Goal: Book appointment/travel/reservation

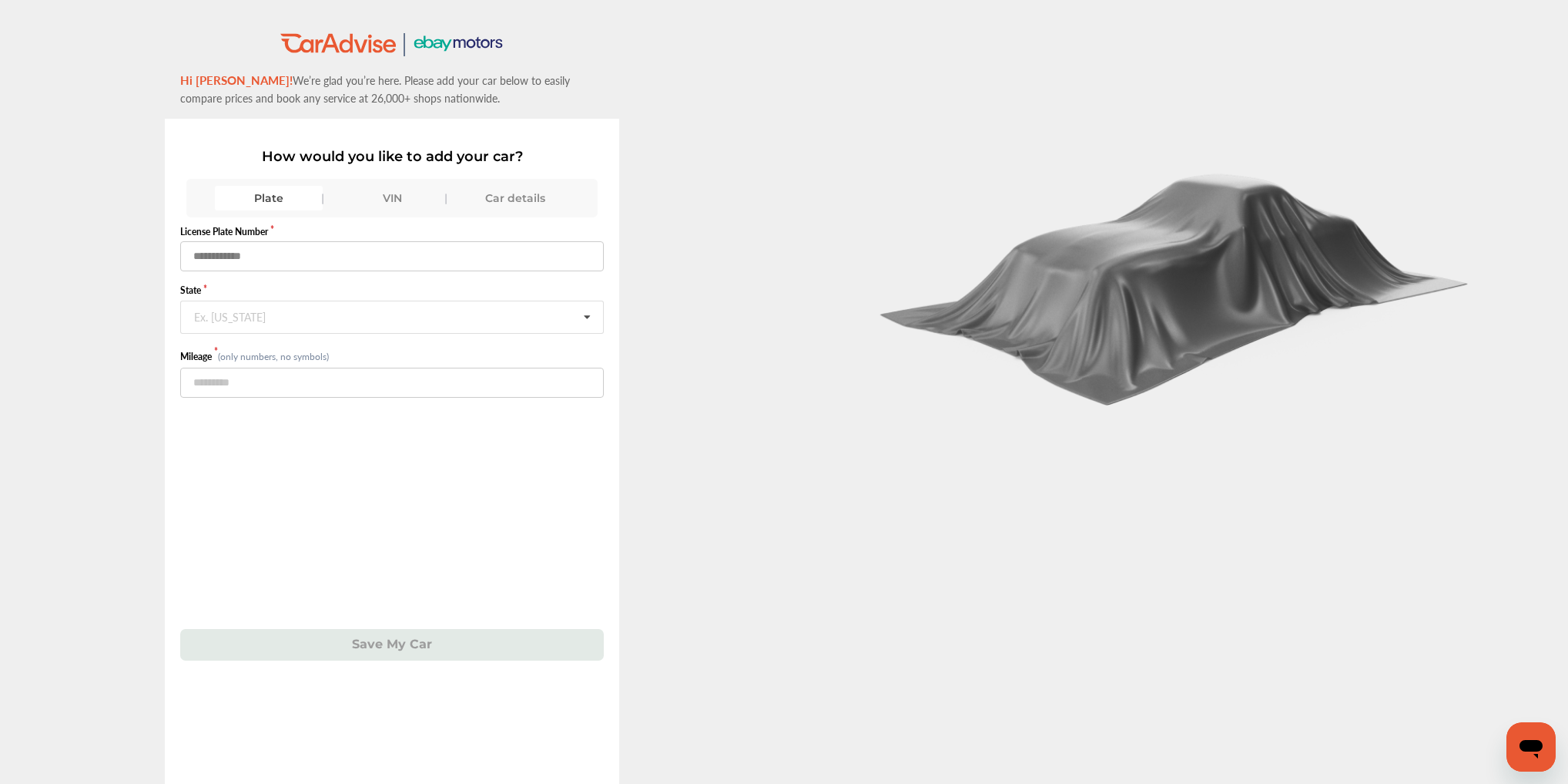
click at [261, 252] on input "text" at bounding box center [392, 256] width 423 height 30
type input "******"
click at [237, 323] on input "text" at bounding box center [393, 317] width 422 height 30
type input "**"
click at [265, 338] on div "Florida" at bounding box center [391, 349] width 420 height 32
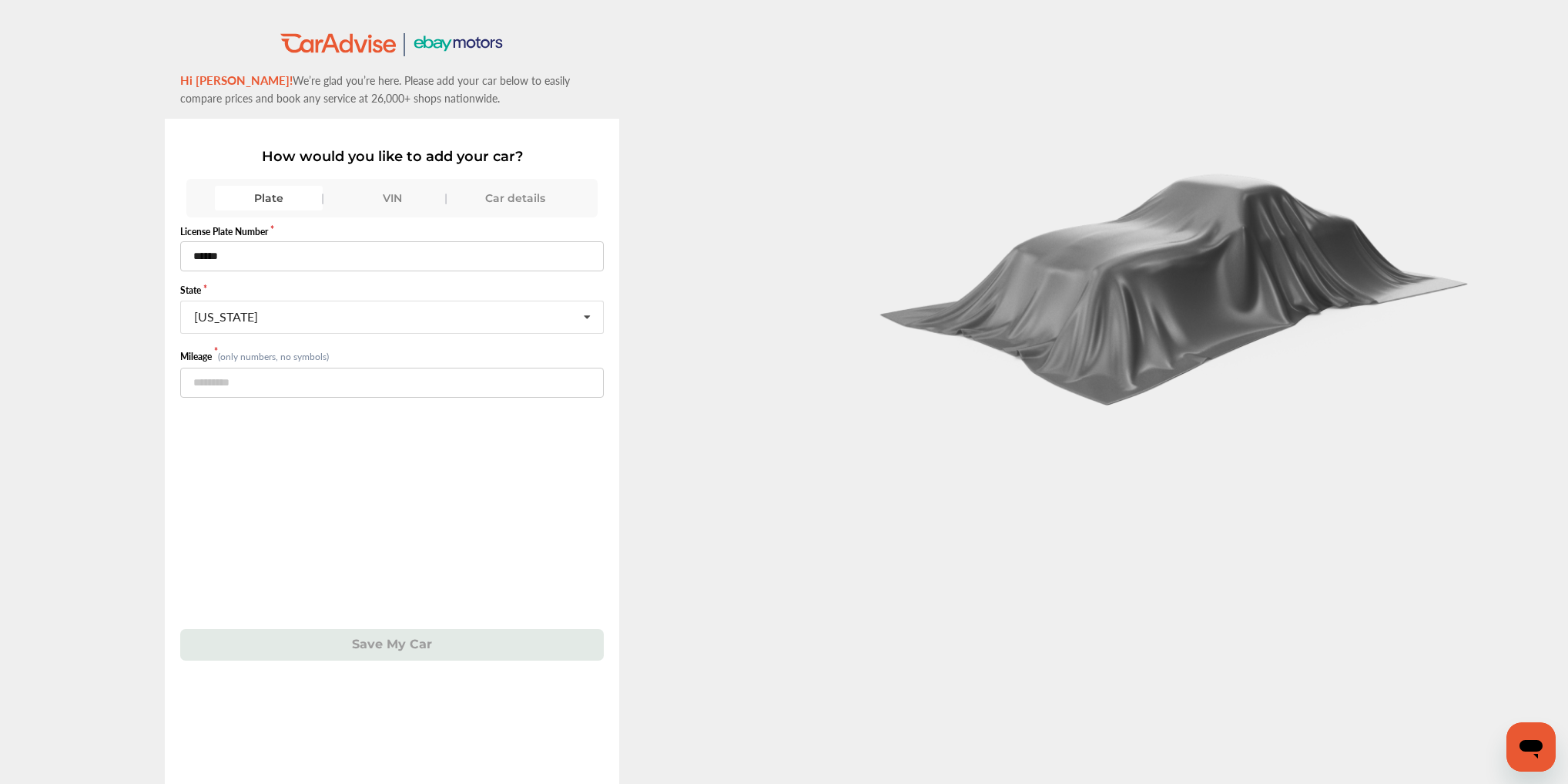
click at [268, 423] on div "License Plate Number ****** State Florida Alabama Alaska American Samoa Arizona…" at bounding box center [392, 439] width 423 height 443
click at [355, 194] on div "VIN" at bounding box center [392, 198] width 107 height 25
click at [279, 256] on input "text" at bounding box center [392, 256] width 423 height 30
click at [280, 193] on div "Plate" at bounding box center [268, 198] width 107 height 25
click at [276, 322] on input "text" at bounding box center [393, 317] width 422 height 30
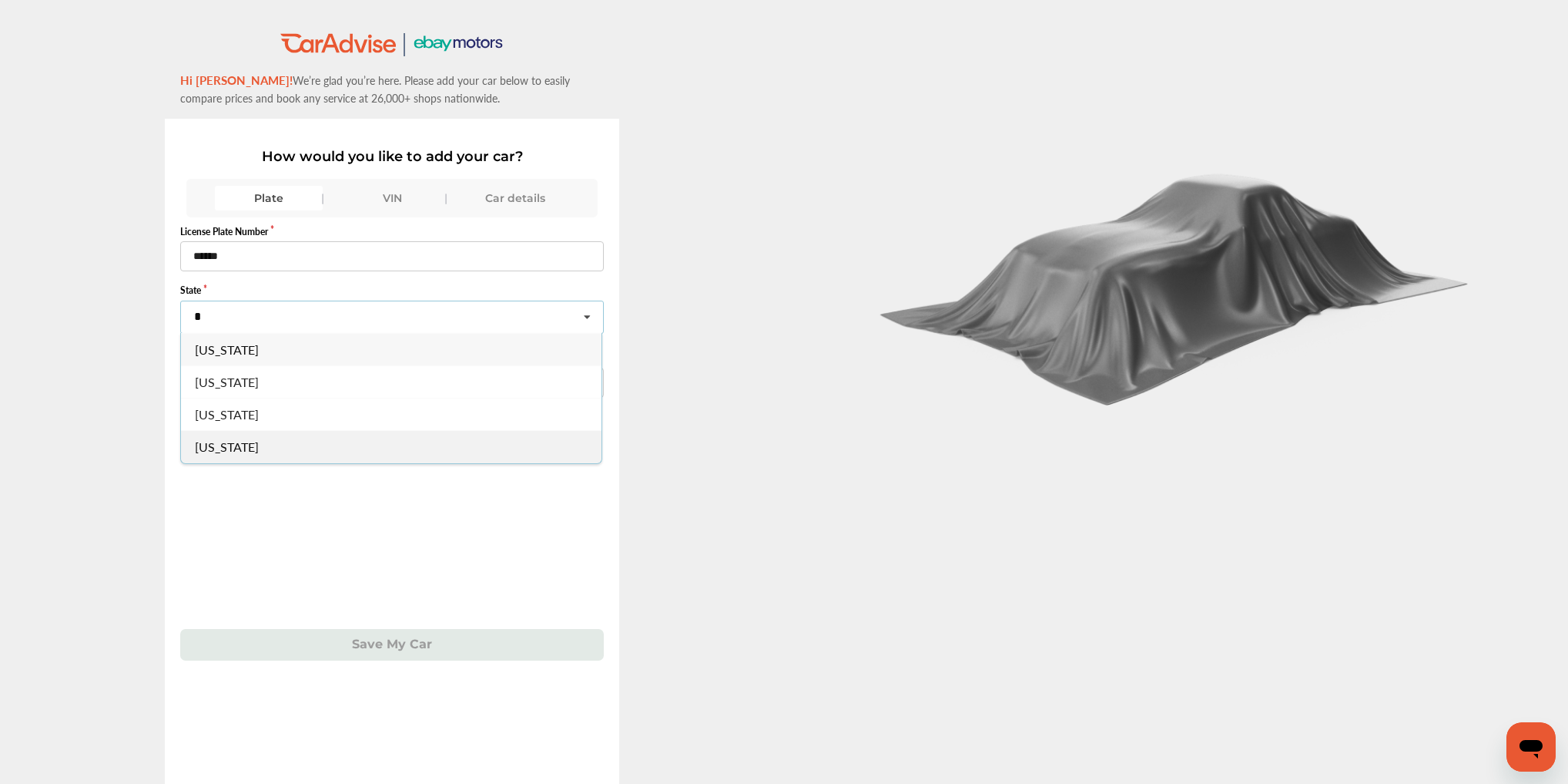
type input "*"
click at [266, 453] on div "Florida" at bounding box center [391, 446] width 420 height 32
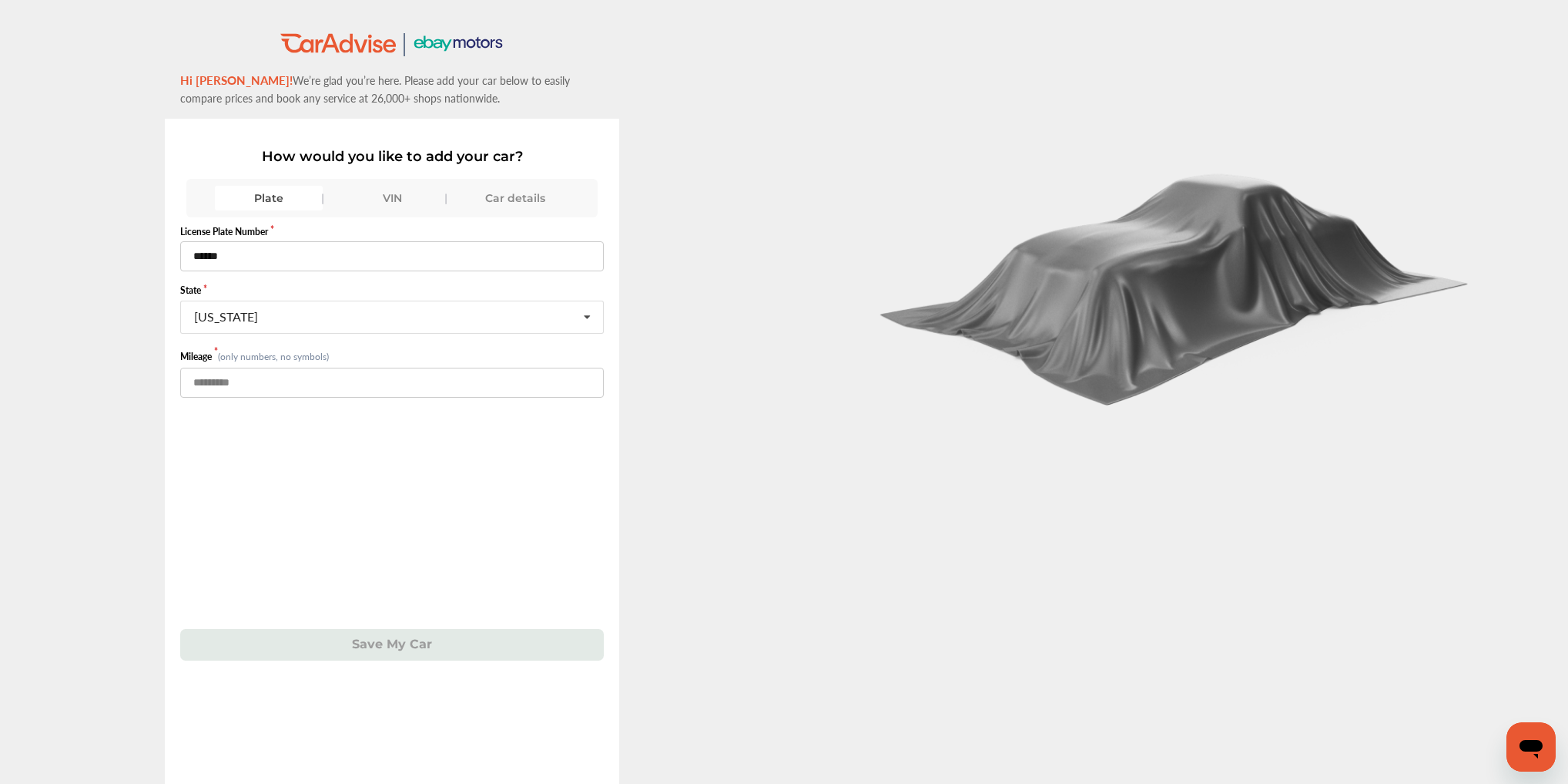
click at [237, 384] on input "number" at bounding box center [392, 382] width 423 height 30
click at [255, 375] on input "number" at bounding box center [392, 382] width 423 height 30
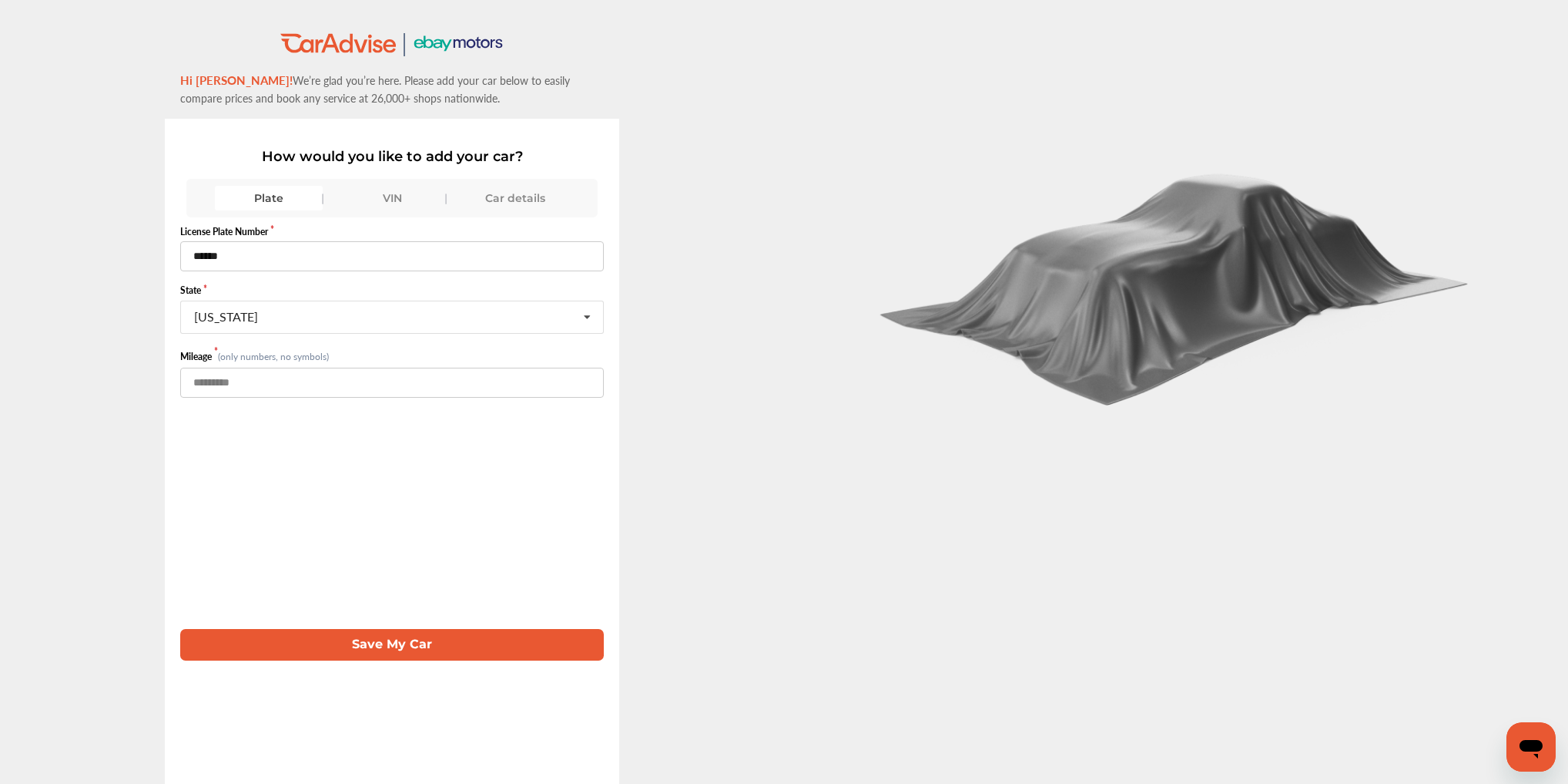
type input "*****"
click at [480, 647] on button "Save My Car" at bounding box center [392, 644] width 423 height 31
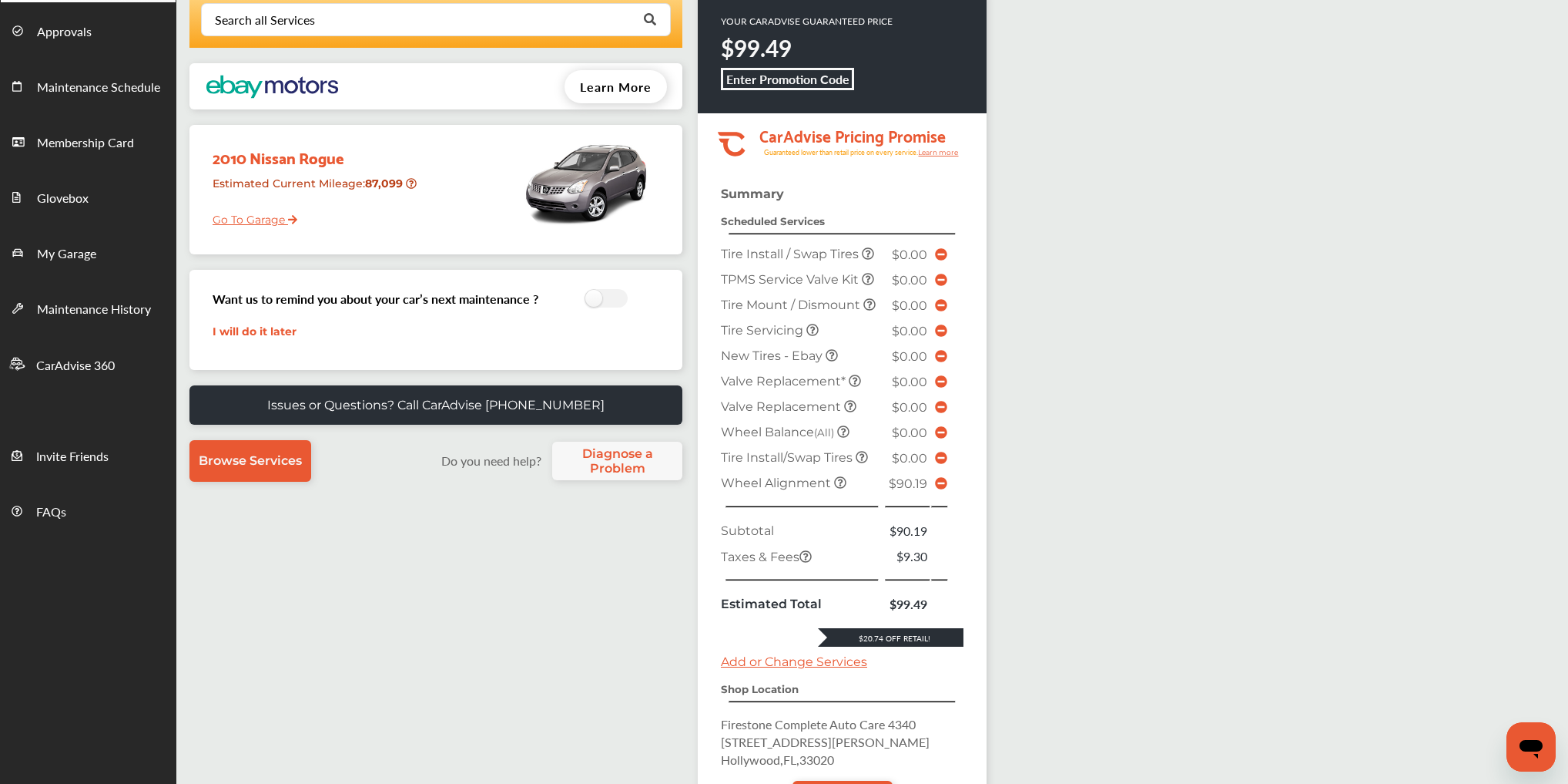
scroll to position [259, 0]
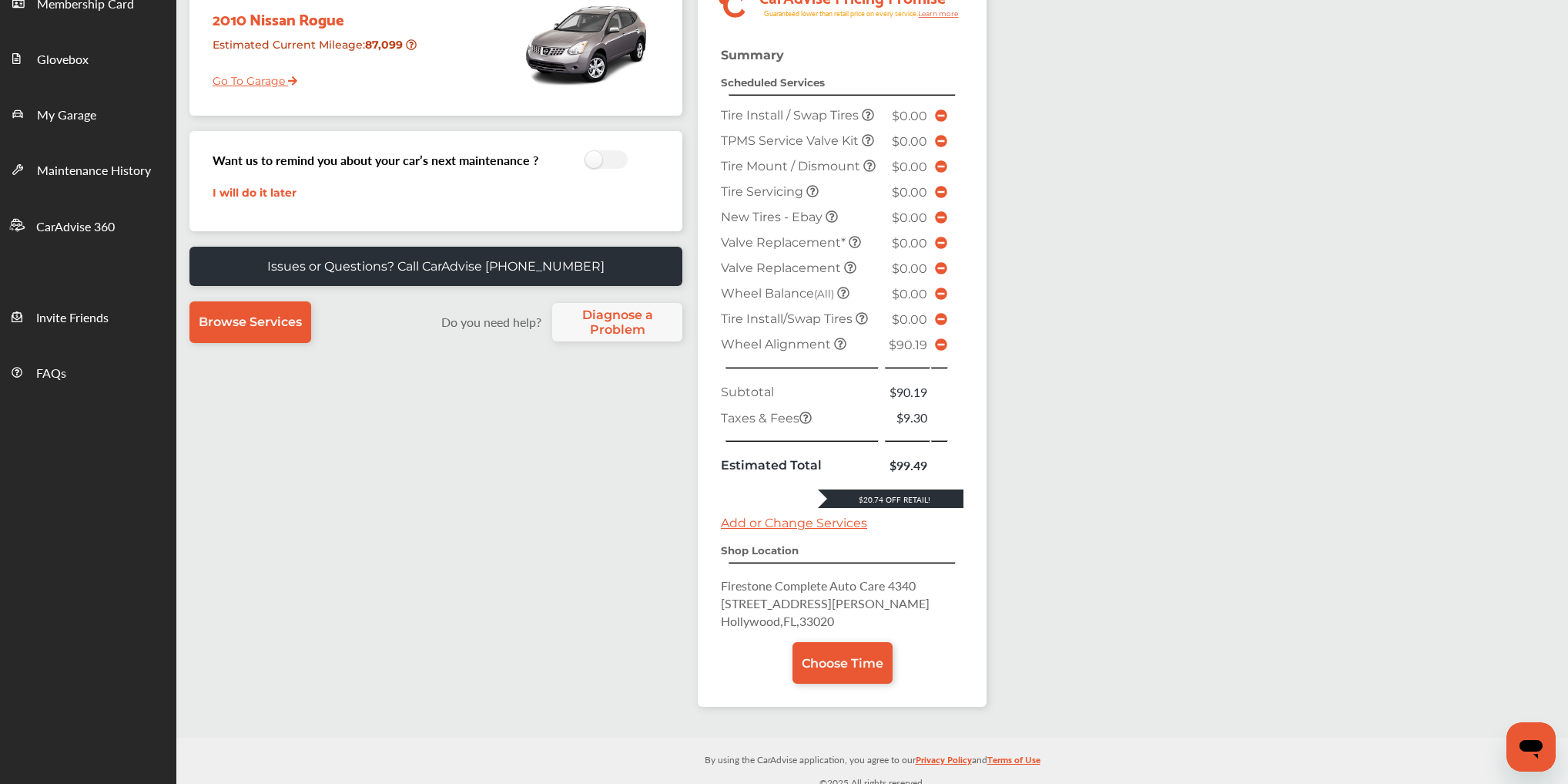
click at [942, 339] on icon at bounding box center [940, 344] width 12 height 12
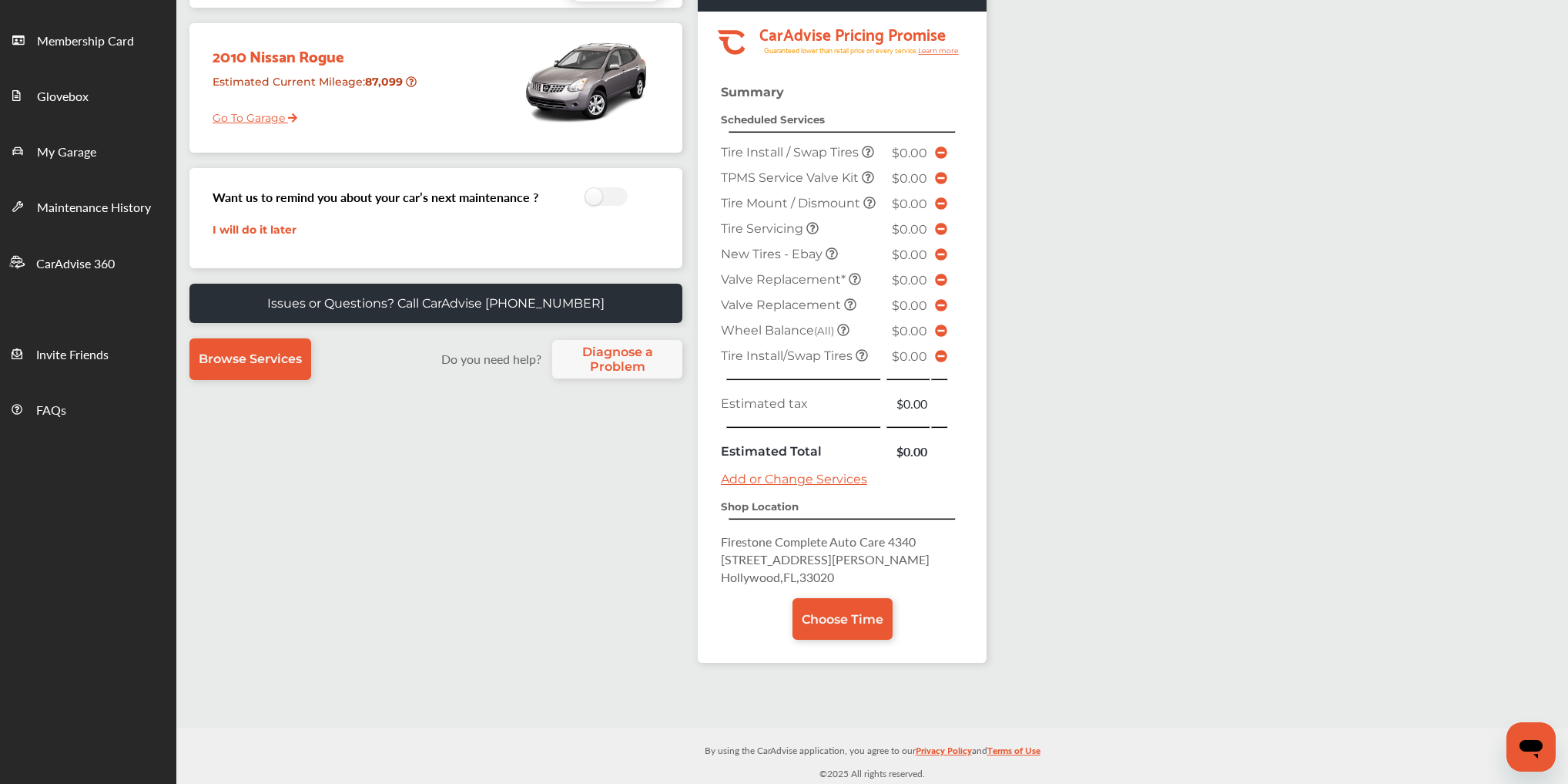
scroll to position [223, 0]
click at [848, 601] on link "Choose Time" at bounding box center [842, 618] width 100 height 42
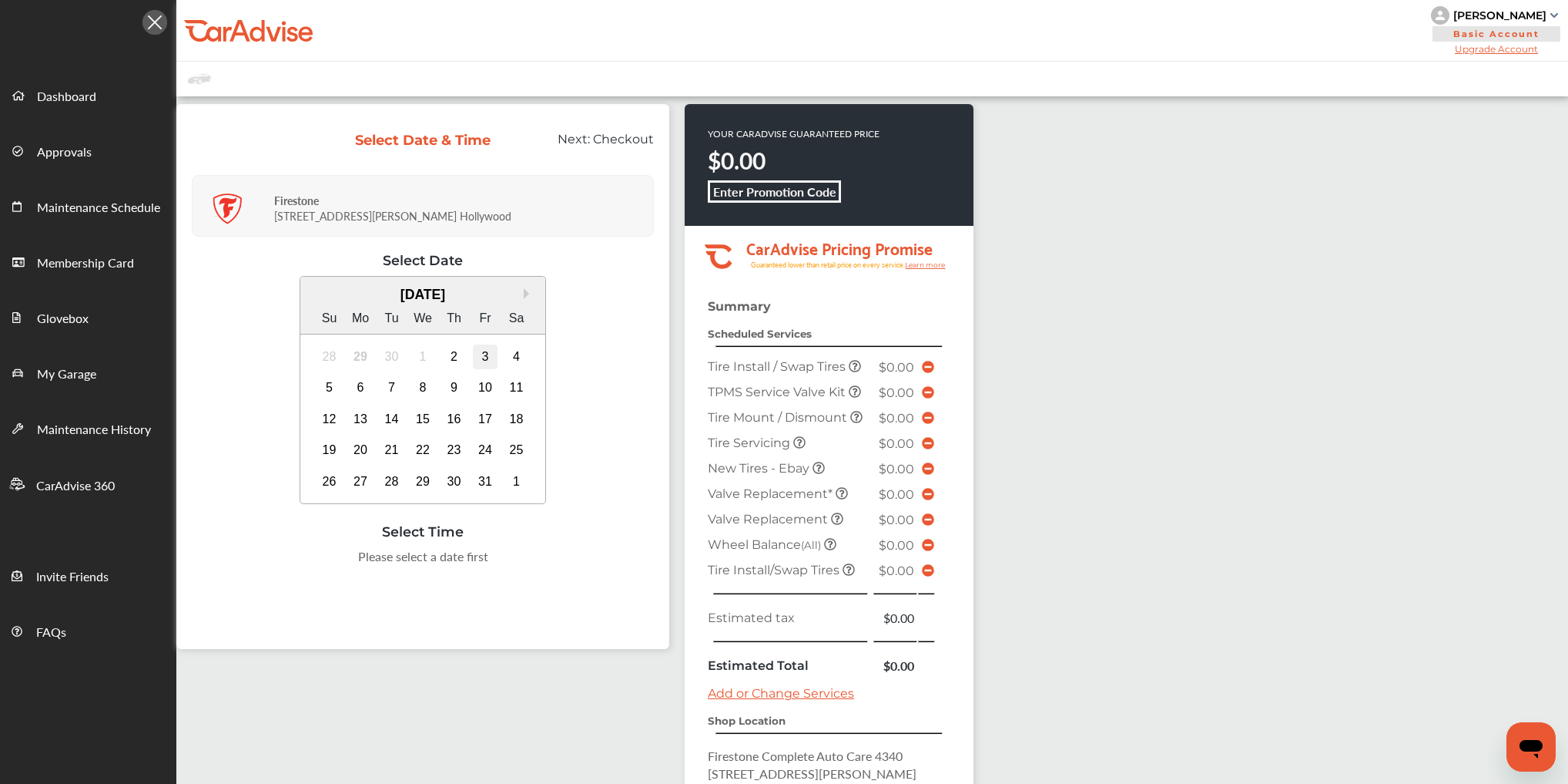
click at [489, 355] on div "3" at bounding box center [485, 357] width 25 height 25
click at [261, 559] on div "8:00 AM" at bounding box center [268, 560] width 72 height 28
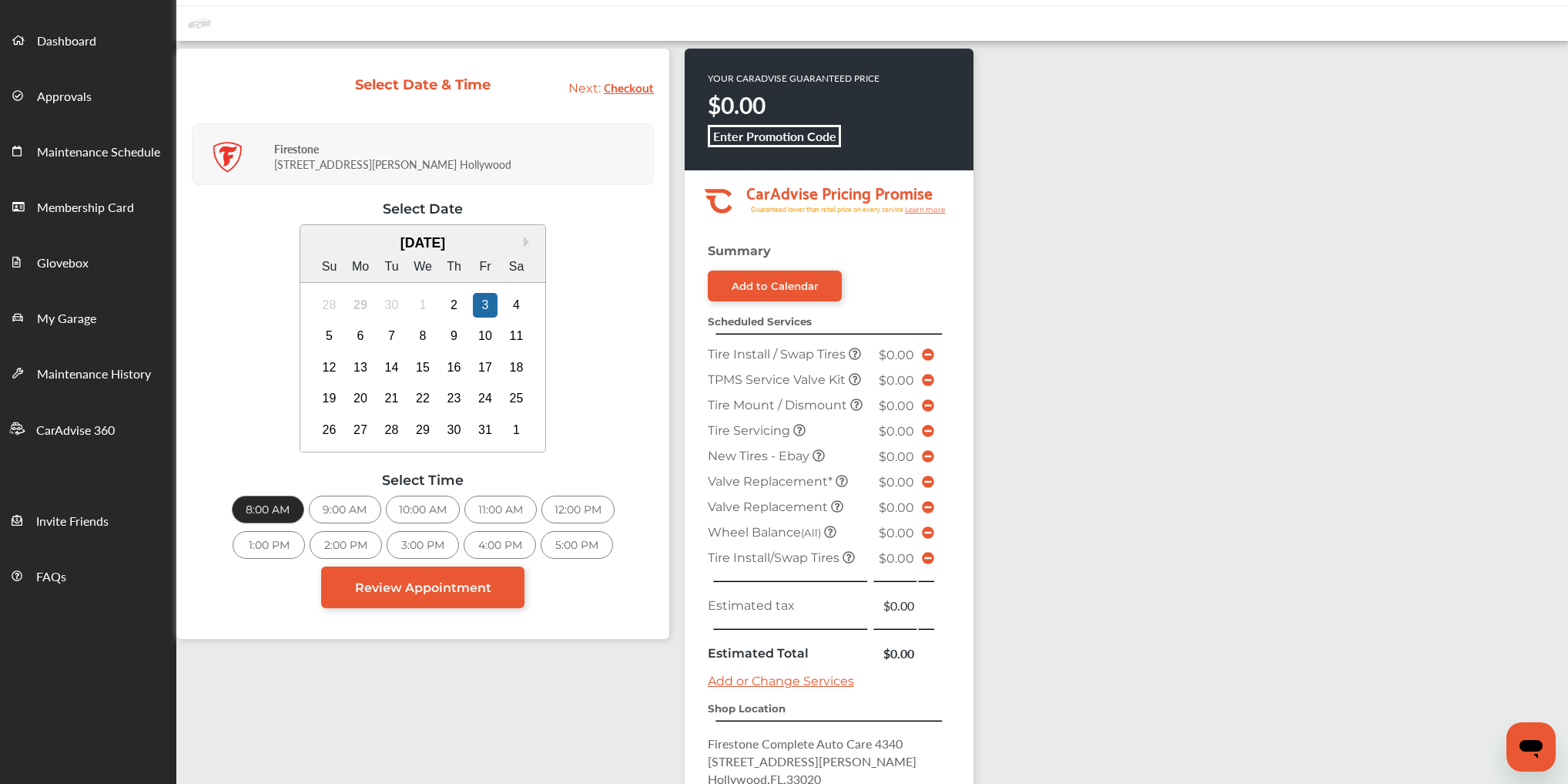
scroll to position [5, 0]
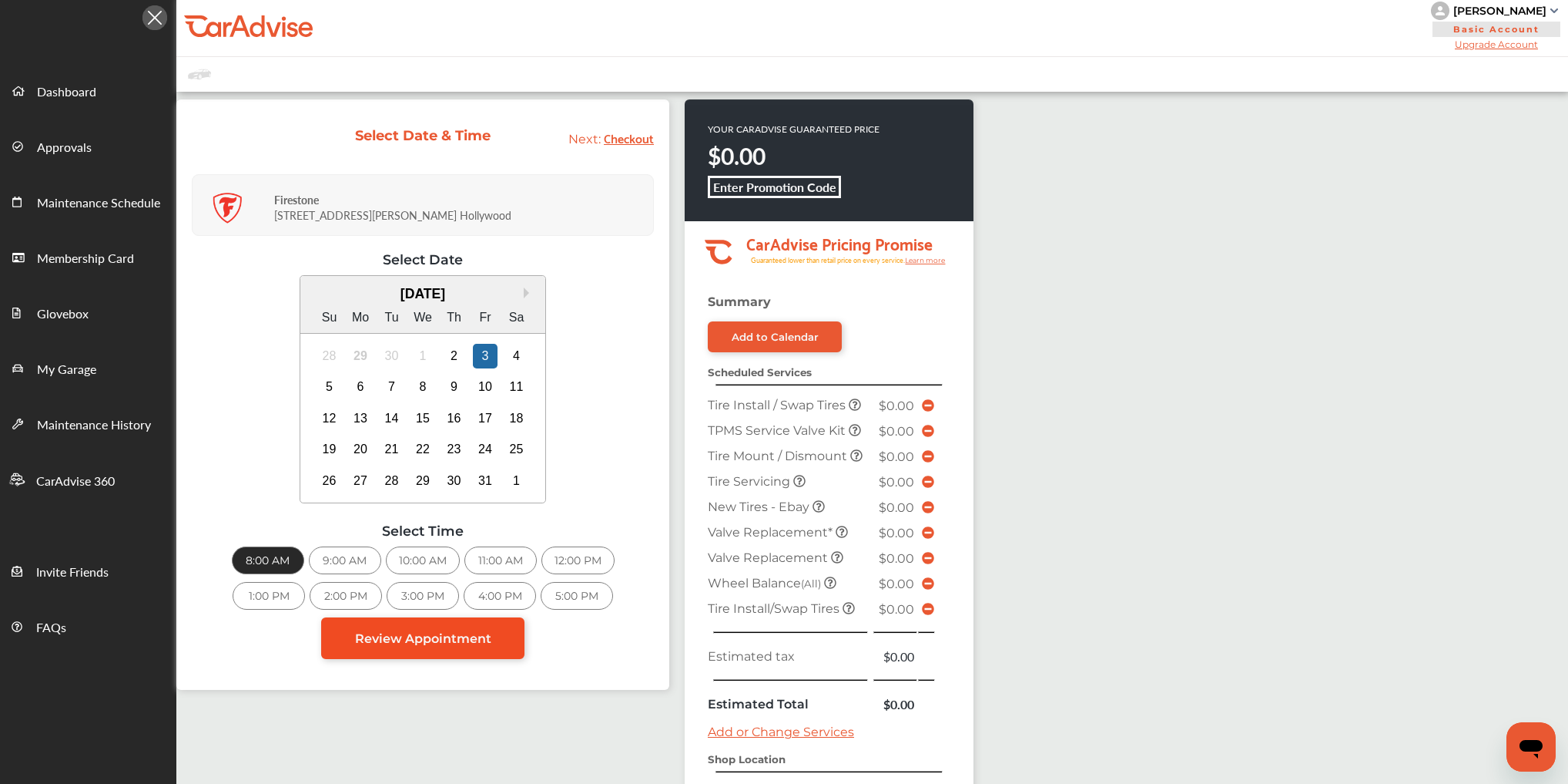
click at [443, 646] on link "Review Appointment" at bounding box center [423, 638] width 203 height 42
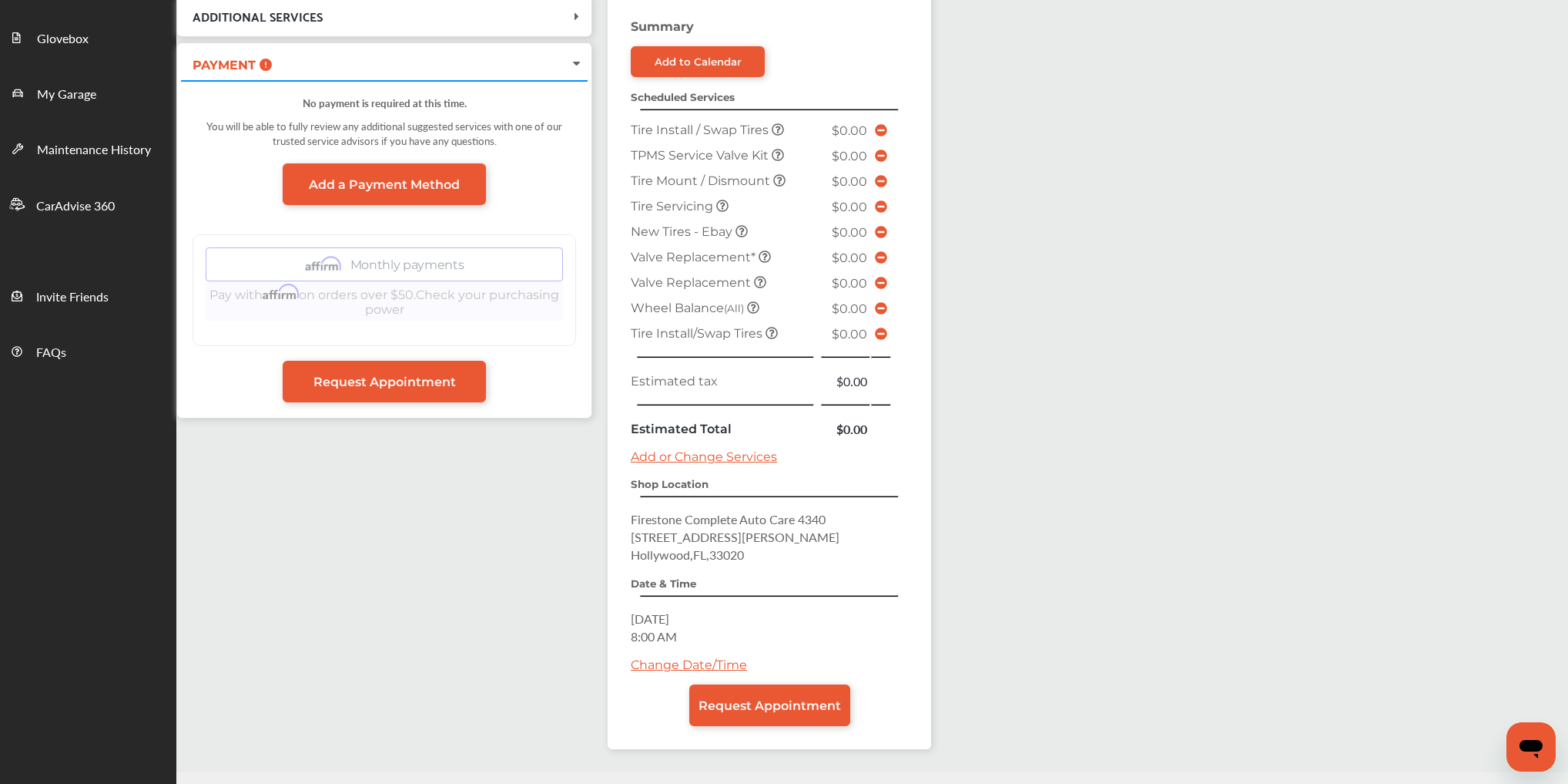
scroll to position [308, 0]
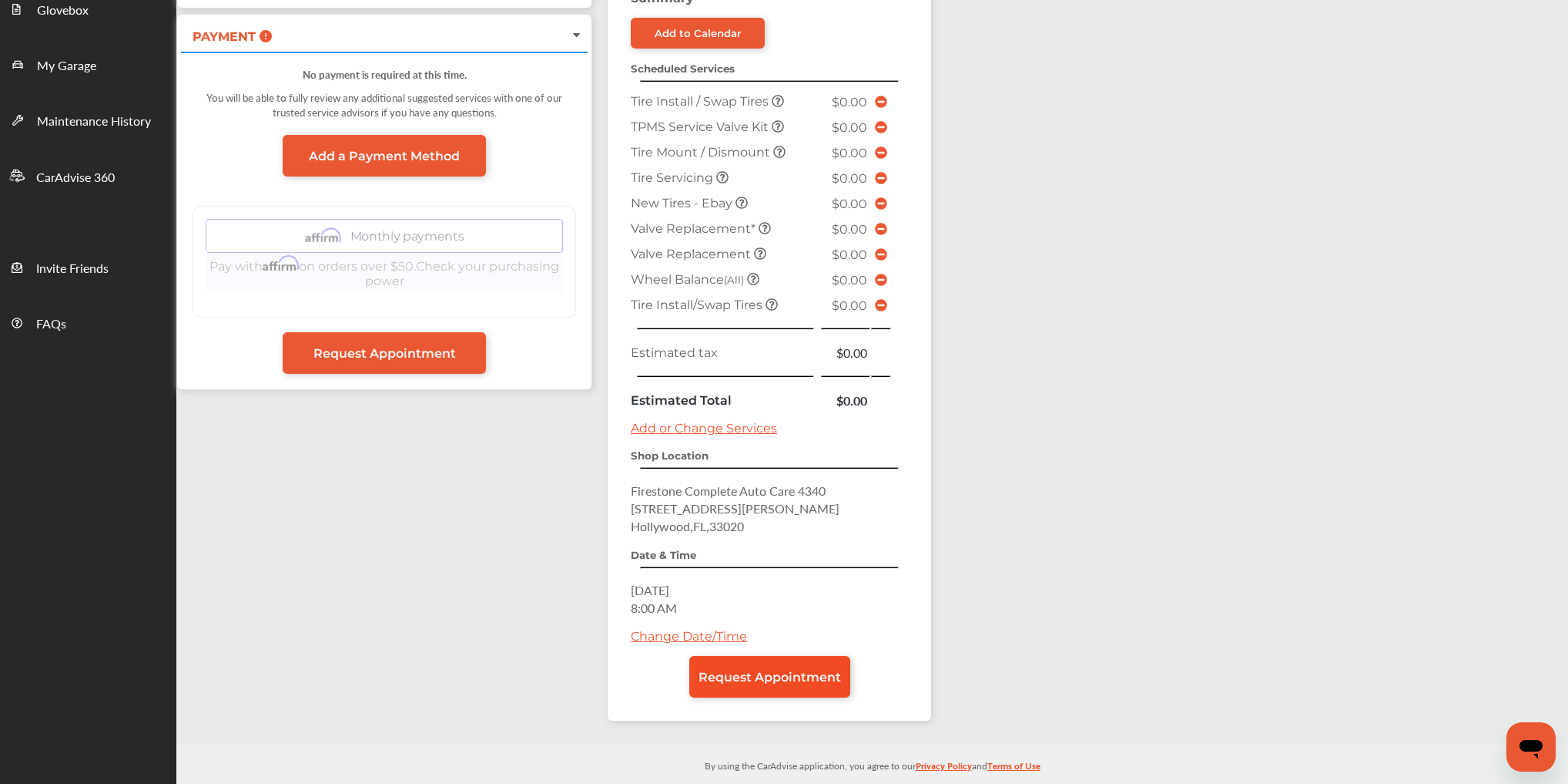
click at [798, 670] on span "Request Appointment" at bounding box center [770, 676] width 143 height 14
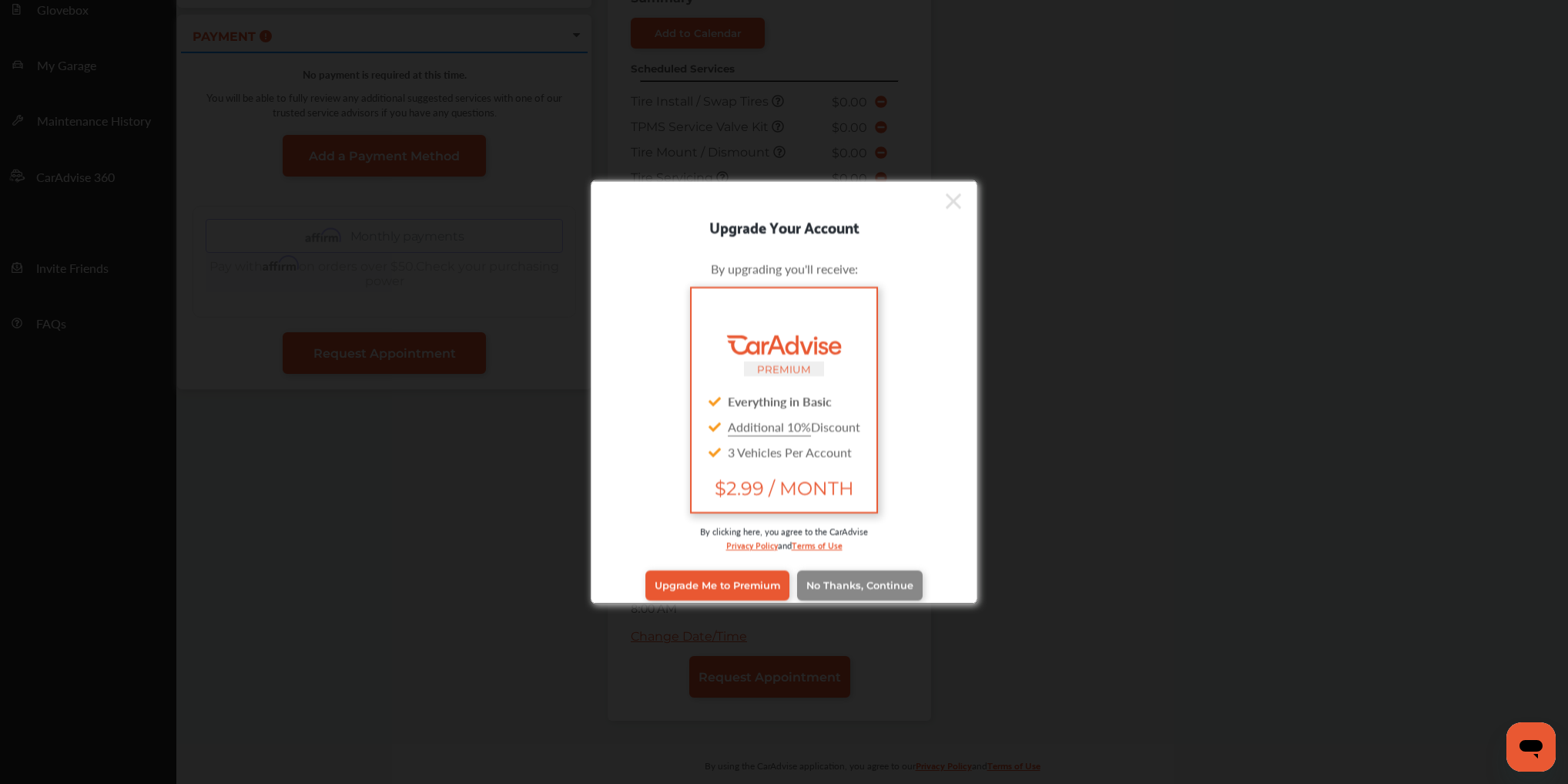
click at [857, 580] on span "No Thanks, Continue" at bounding box center [860, 585] width 107 height 11
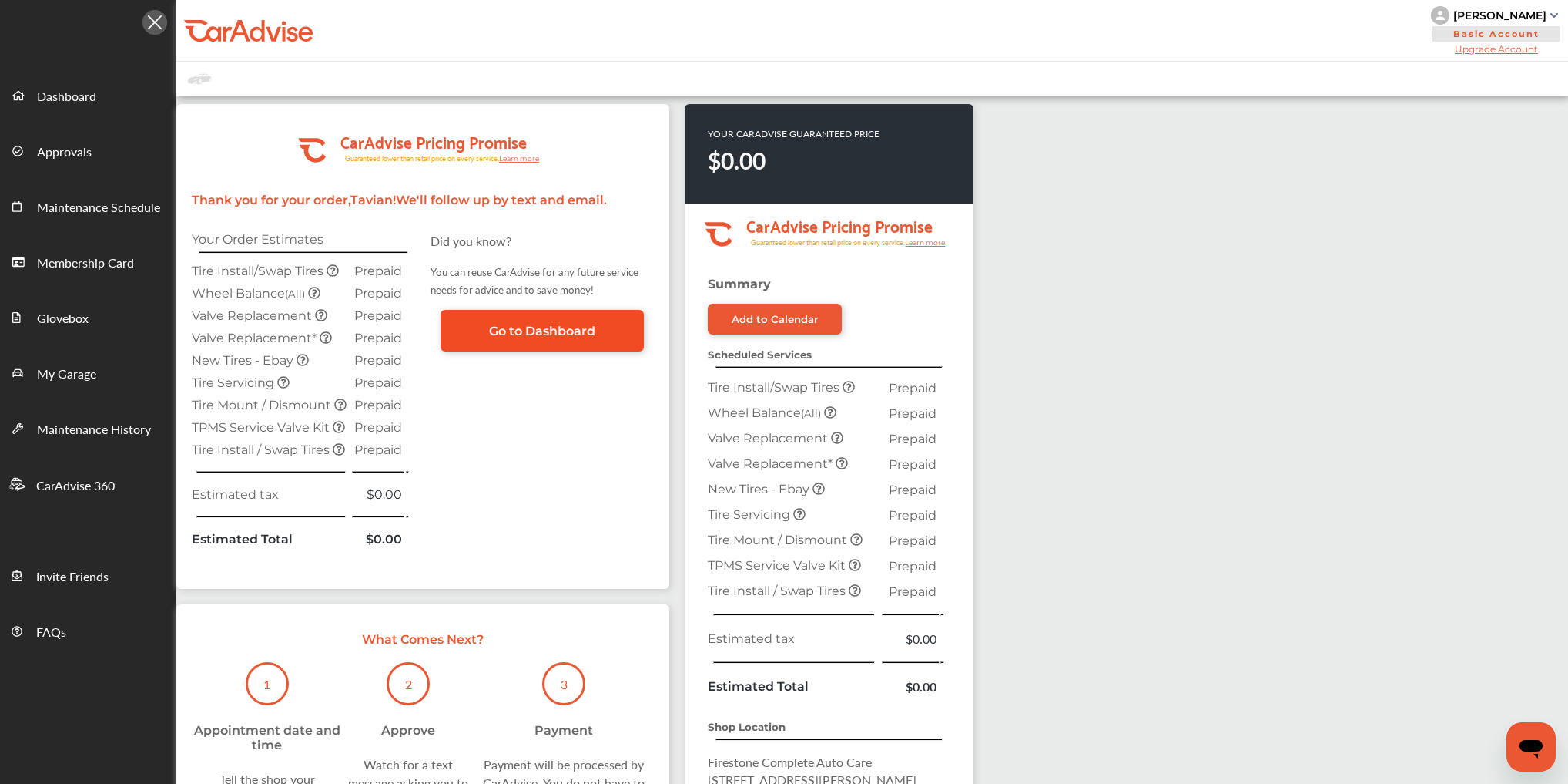
click at [505, 331] on span "Go to Dashboard" at bounding box center [542, 330] width 106 height 14
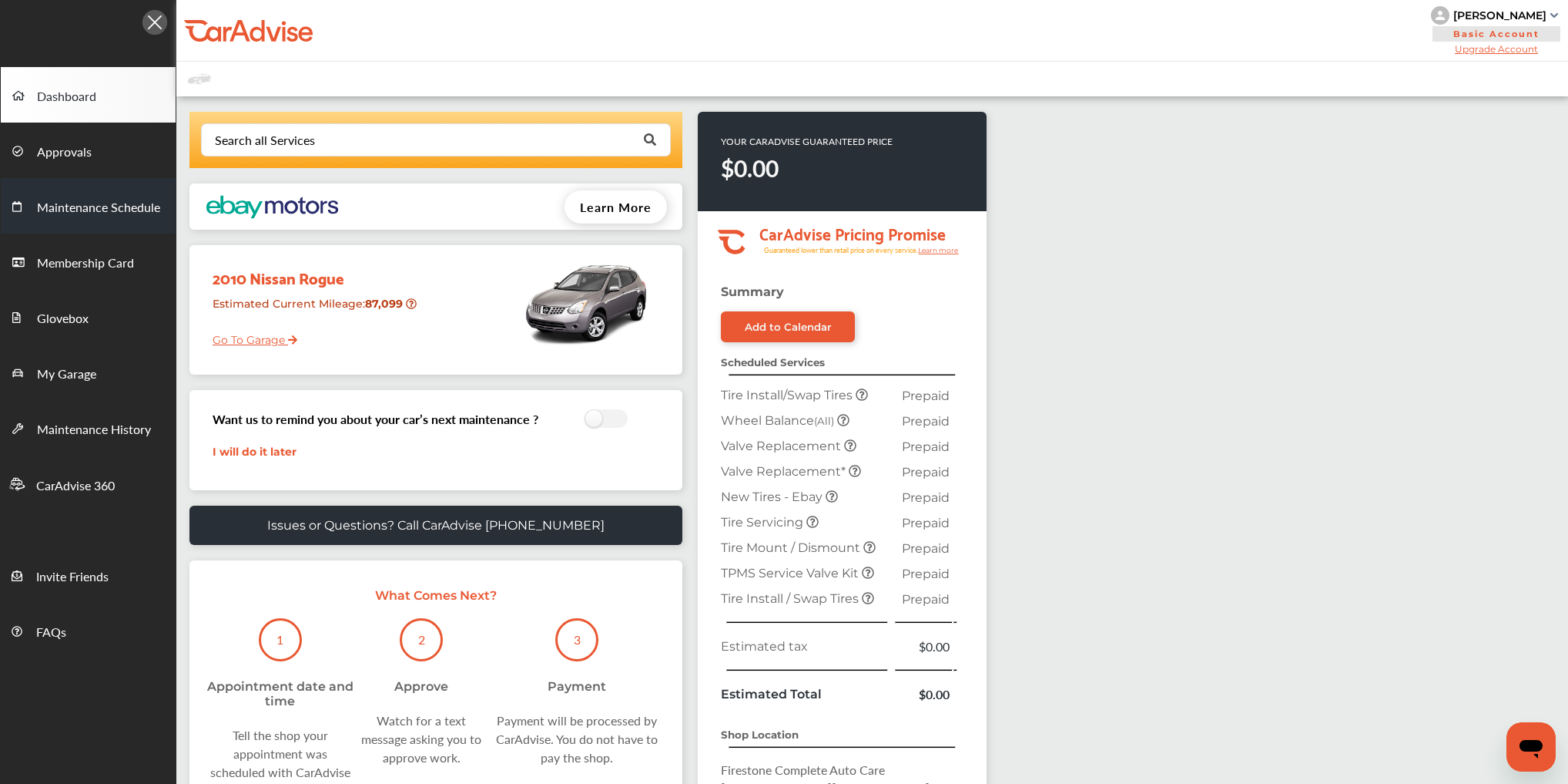
click at [73, 216] on span "Maintenance Schedule" at bounding box center [99, 207] width 124 height 20
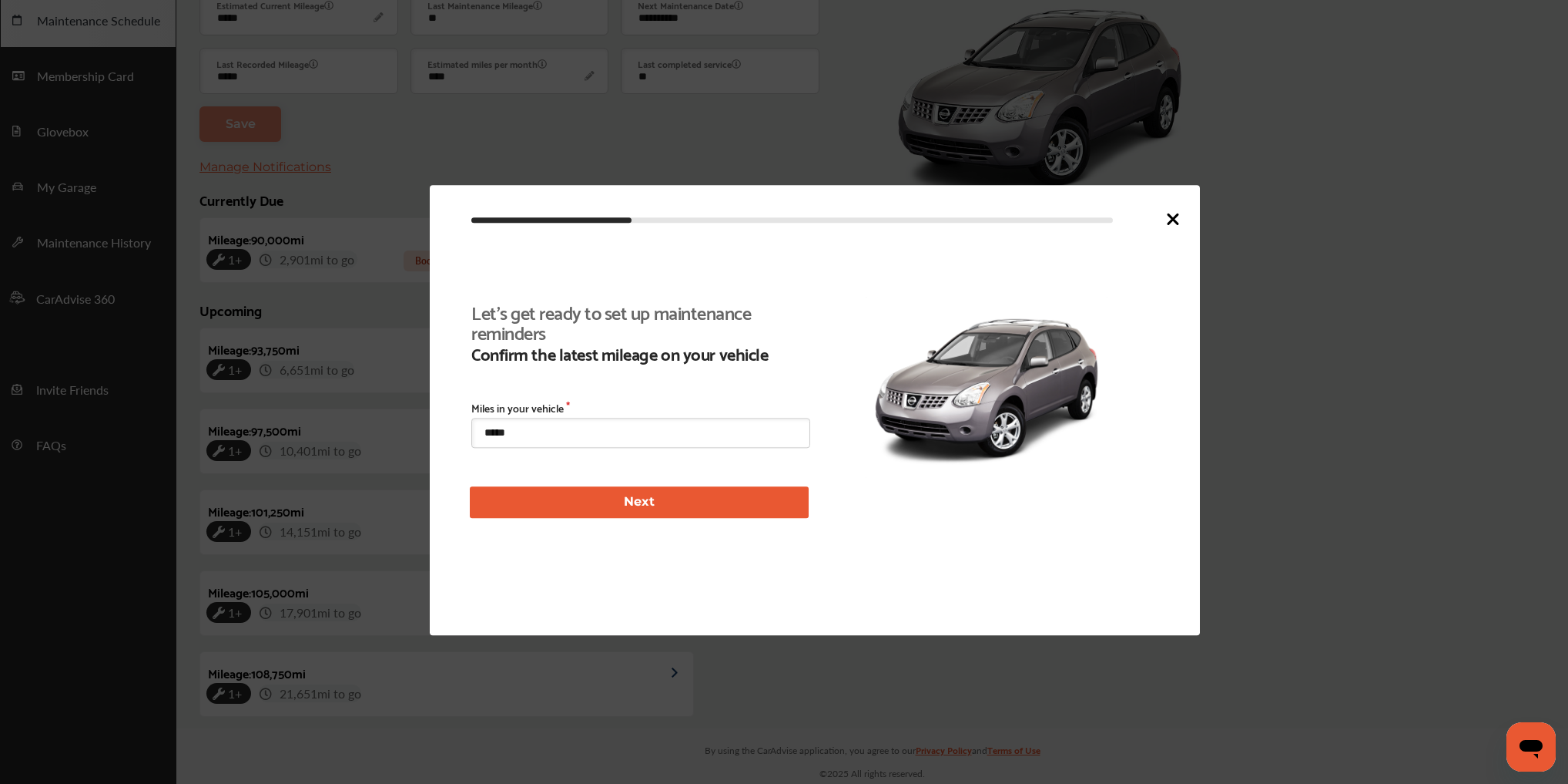
scroll to position [351, 0]
click at [1171, 220] on icon at bounding box center [1173, 219] width 10 height 10
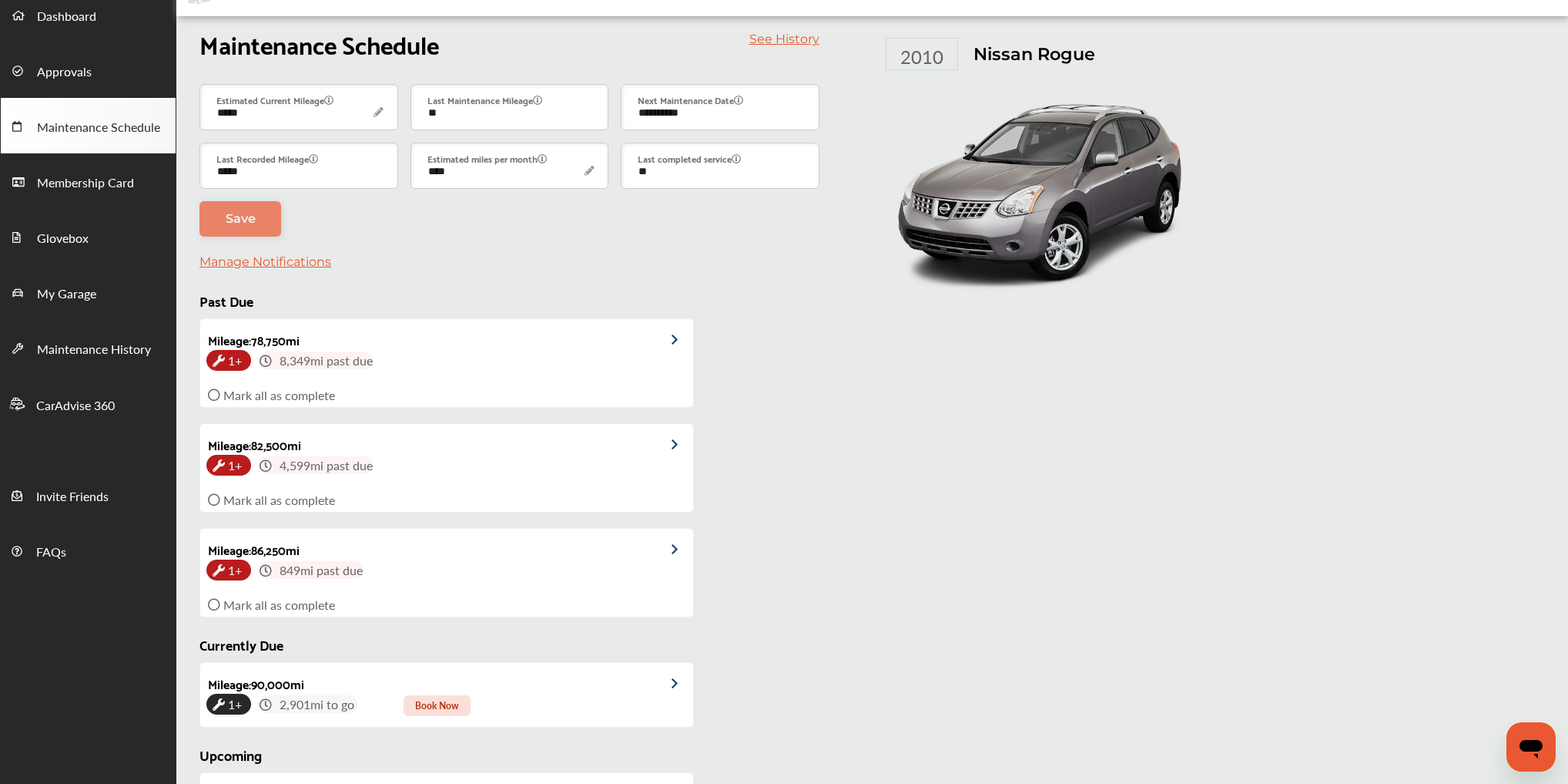
scroll to position [0, 0]
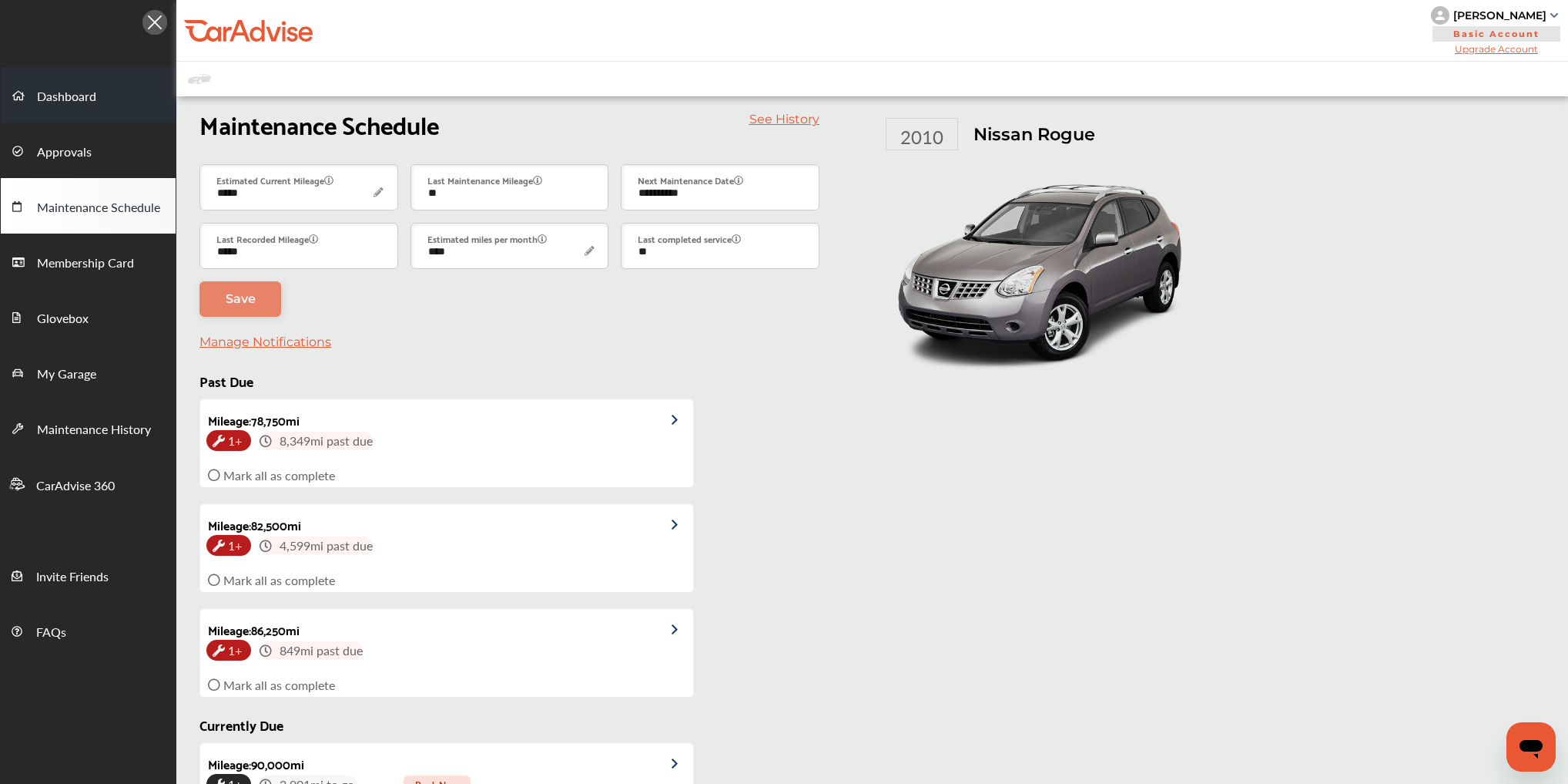
click at [70, 89] on span "Dashboard" at bounding box center [67, 97] width 59 height 20
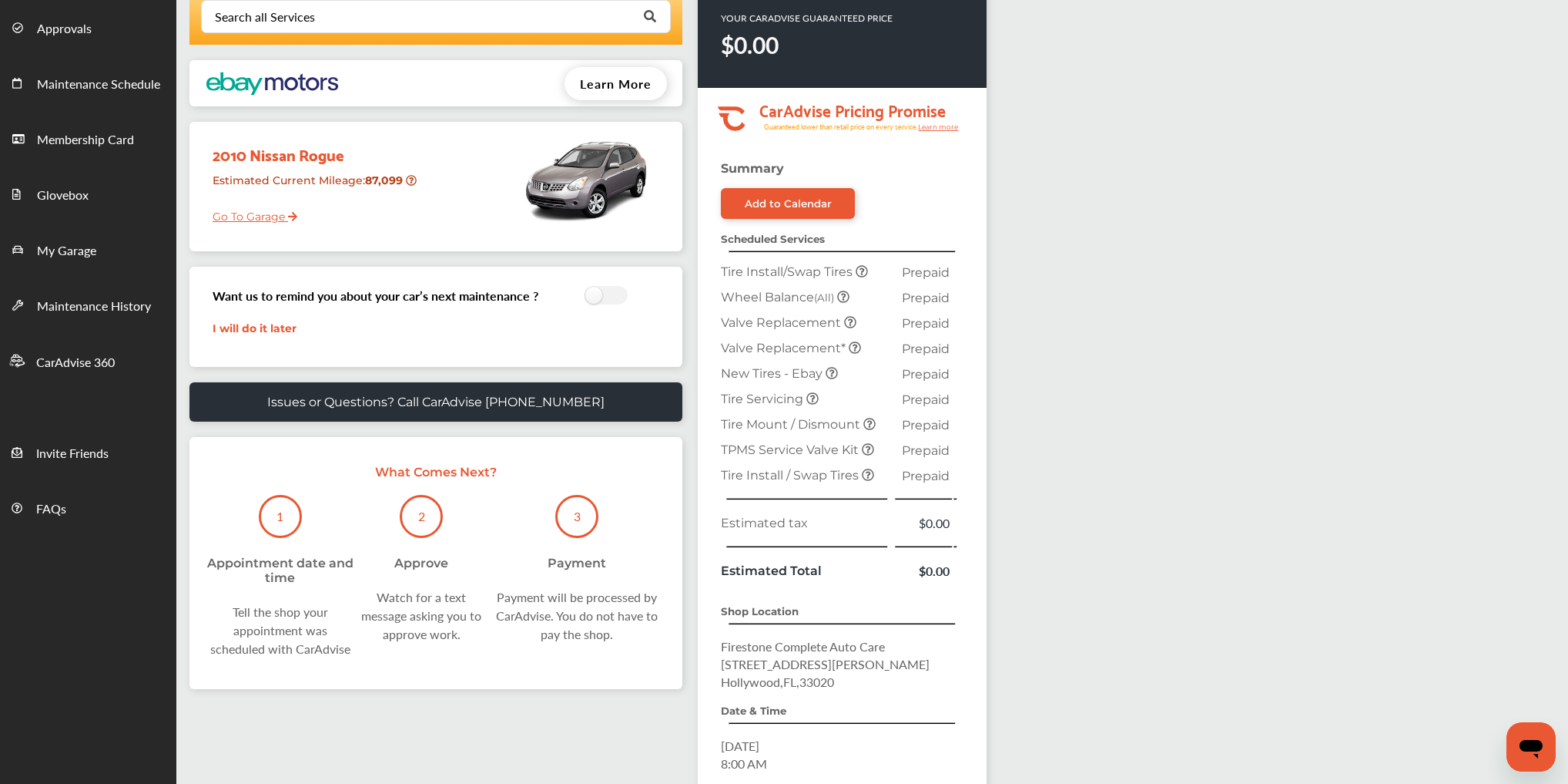
scroll to position [185, 0]
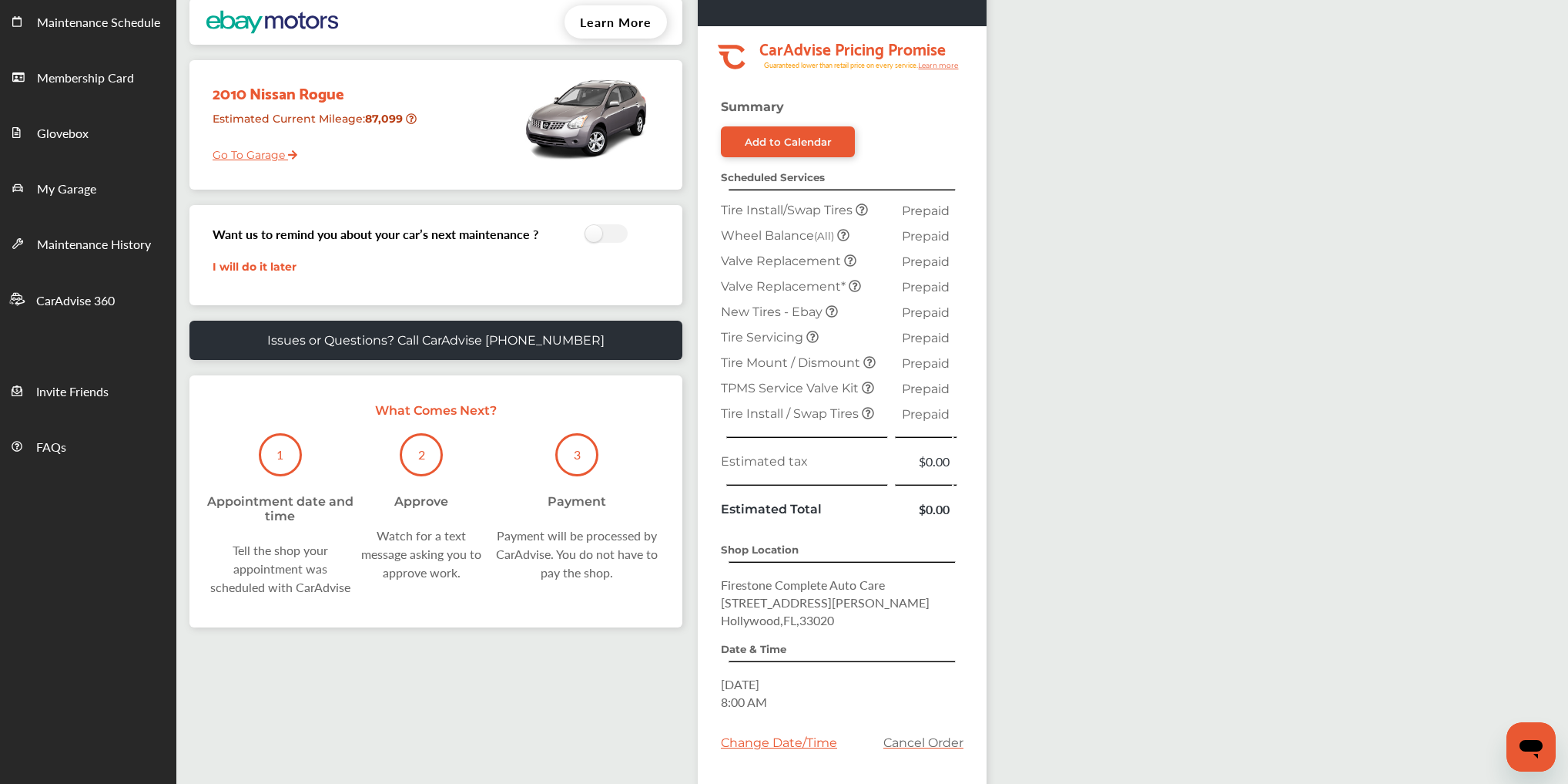
click at [266, 461] on div "1" at bounding box center [280, 454] width 43 height 43
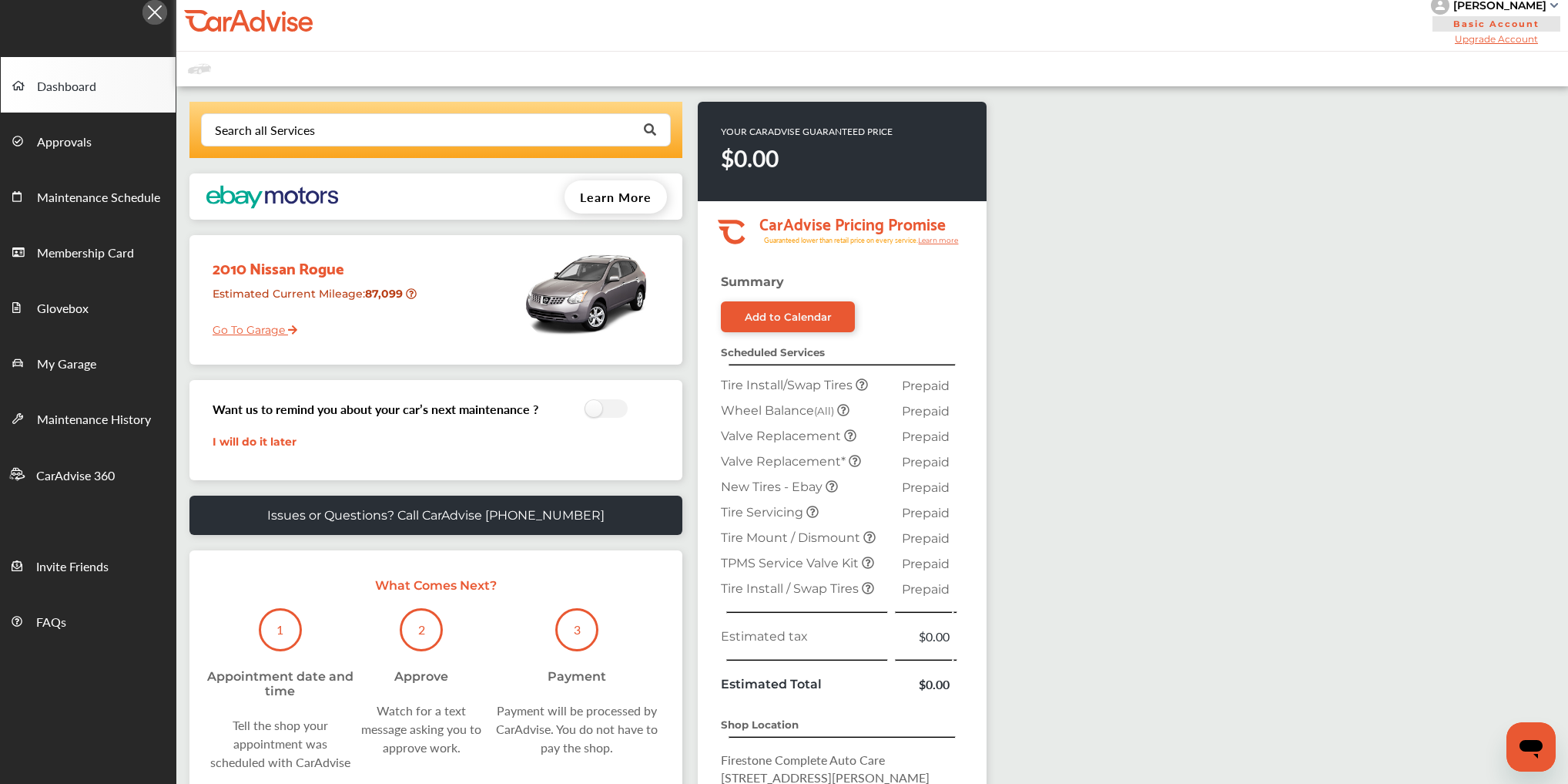
scroll to position [0, 0]
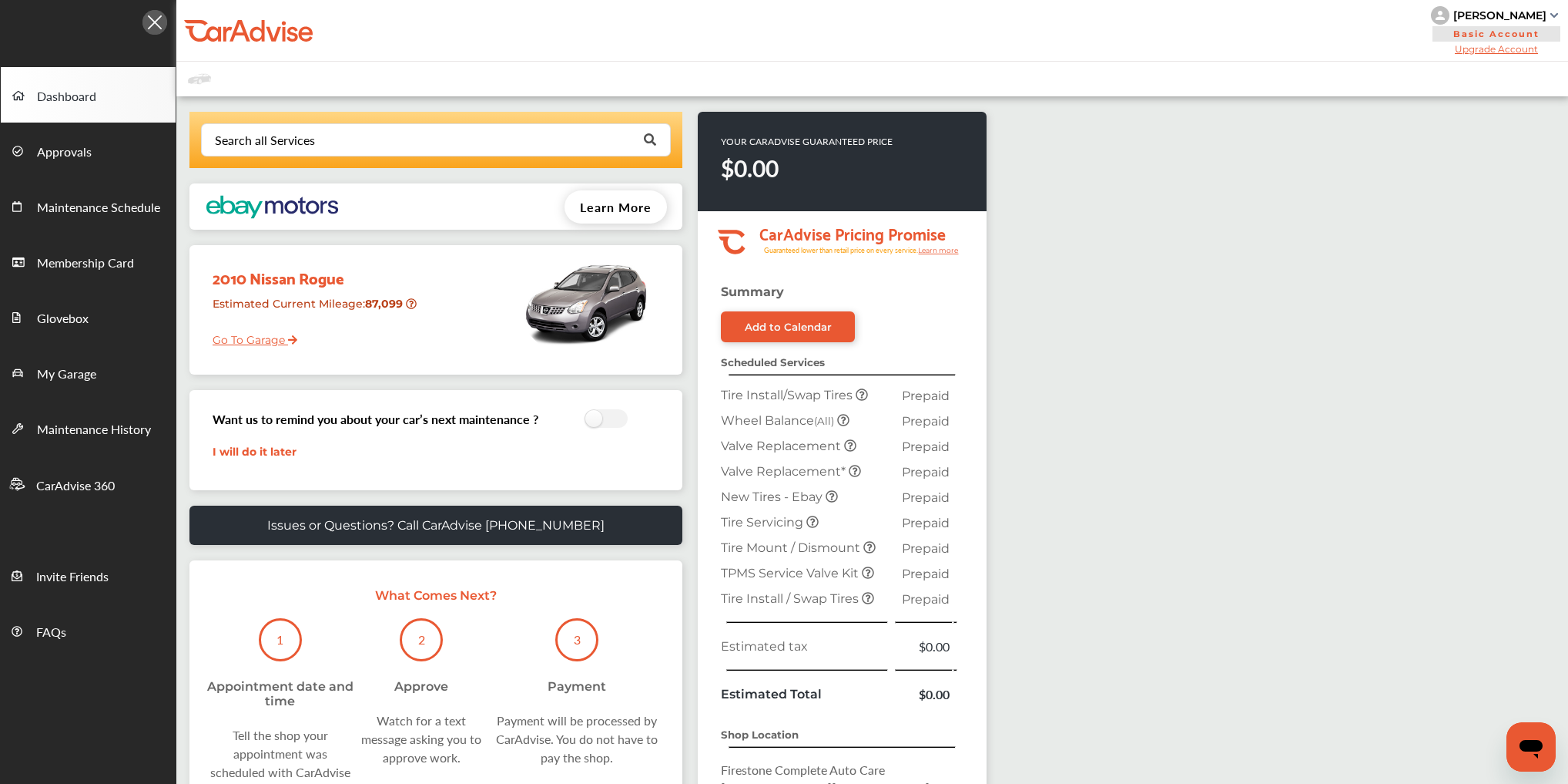
click at [1528, 14] on div "[PERSON_NAME]" at bounding box center [1500, 15] width 93 height 14
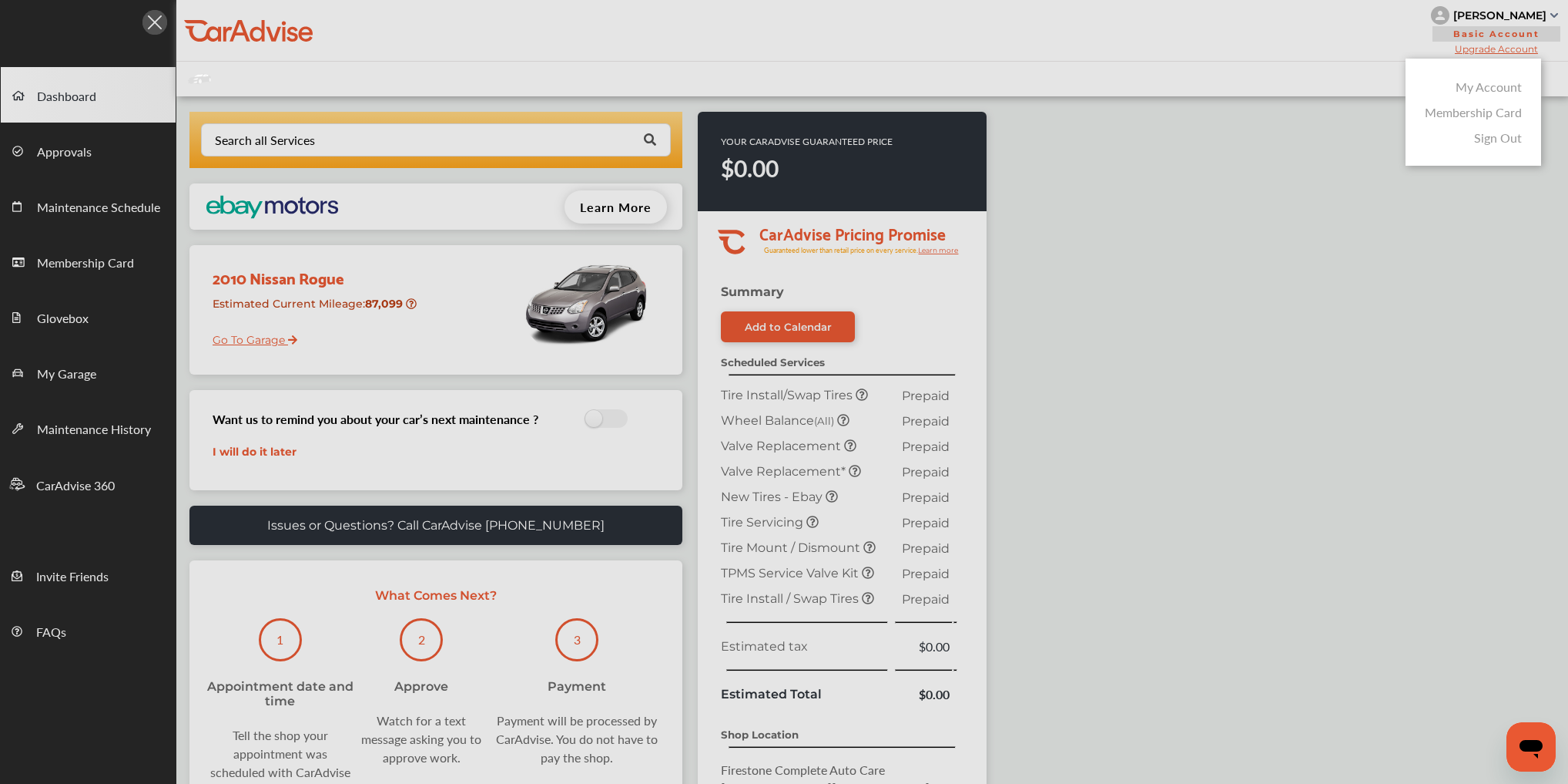
click at [1528, 14] on div at bounding box center [784, 430] width 1568 height 861
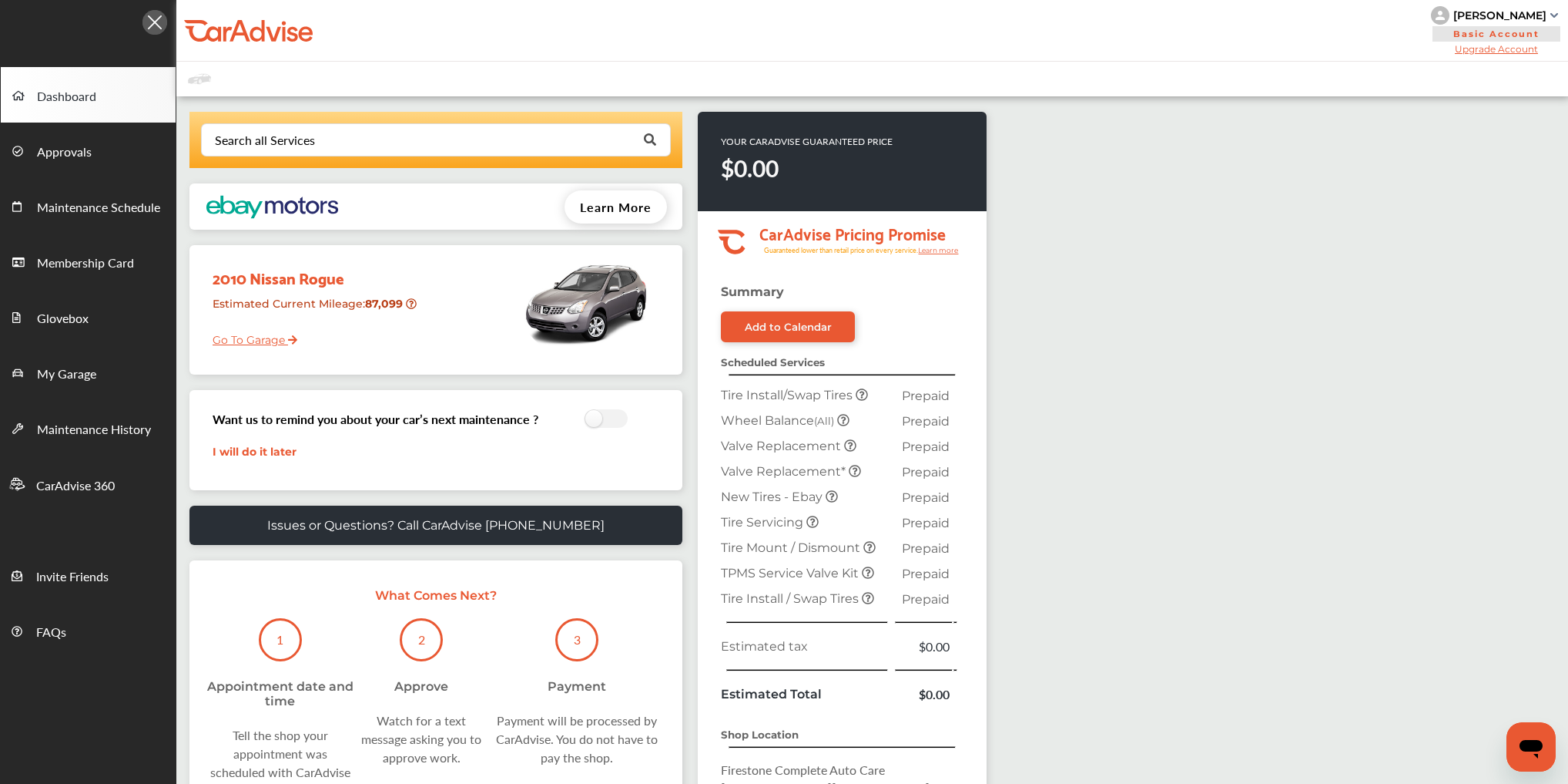
click at [150, 22] on img at bounding box center [155, 23] width 25 height 25
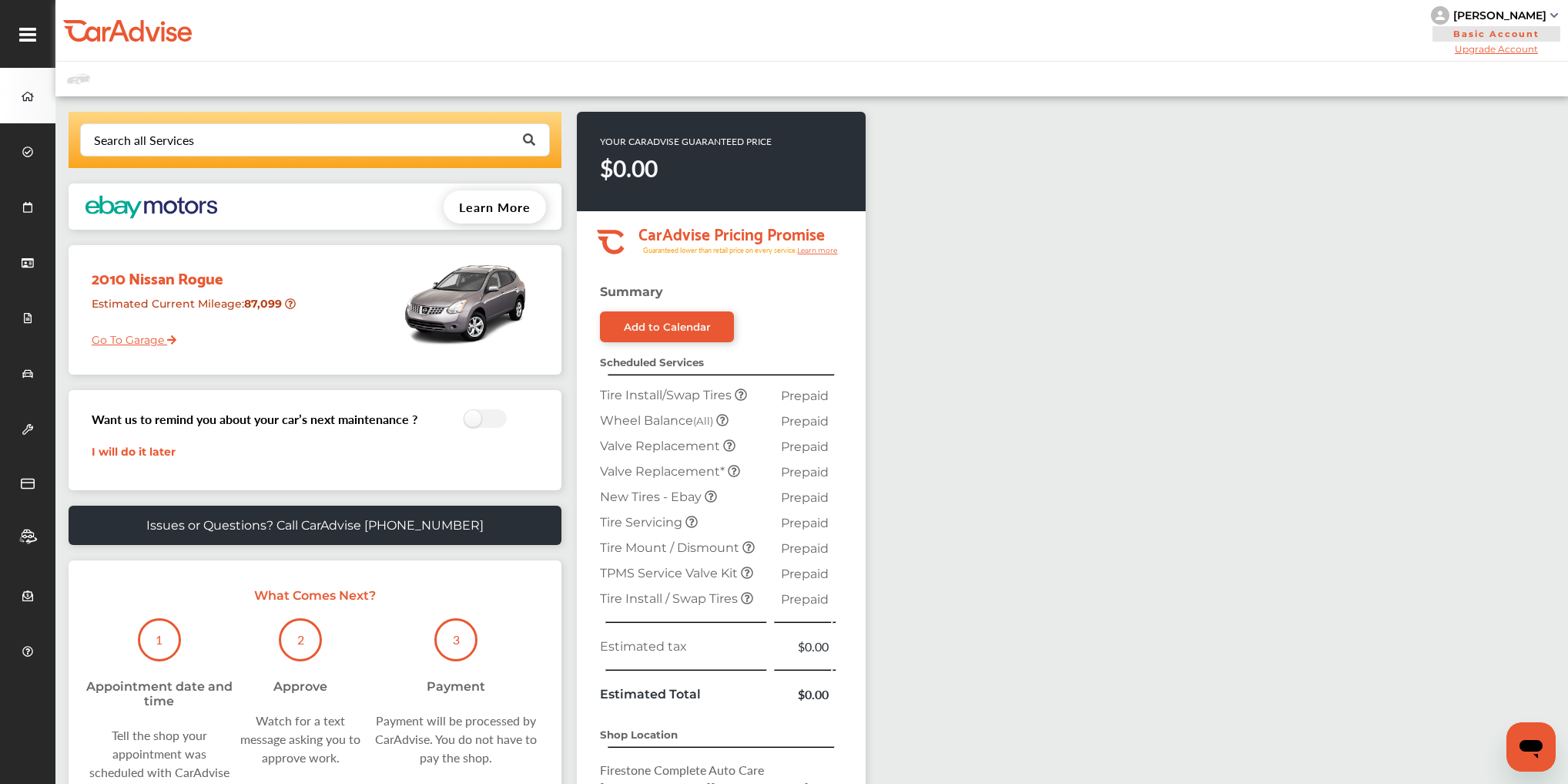
click at [147, 30] on div at bounding box center [126, 30] width 128 height 23
click at [1526, 21] on div "[PERSON_NAME]" at bounding box center [1500, 15] width 93 height 14
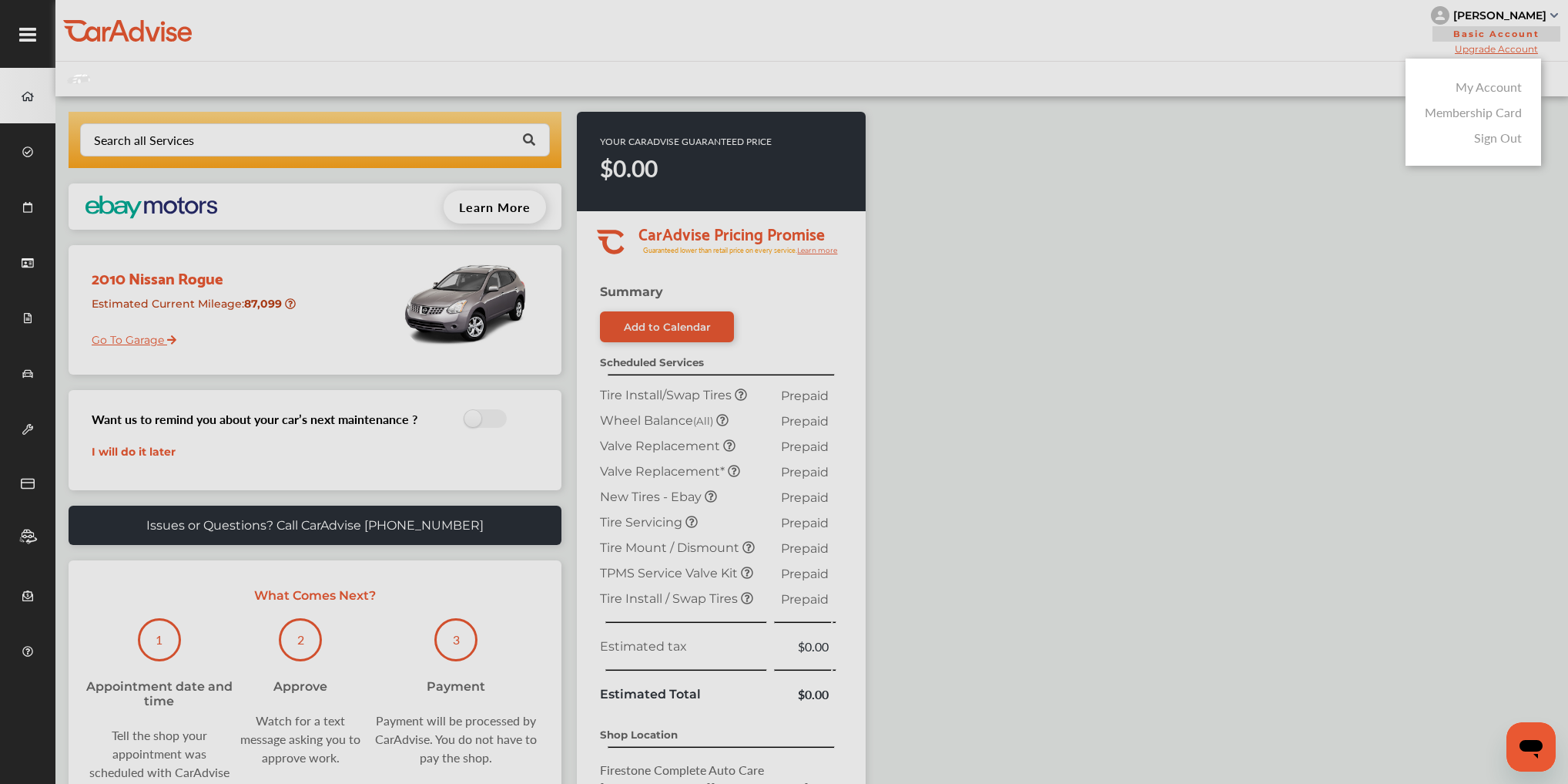
click at [1500, 149] on div "Sign Out" at bounding box center [1473, 137] width 105 height 26
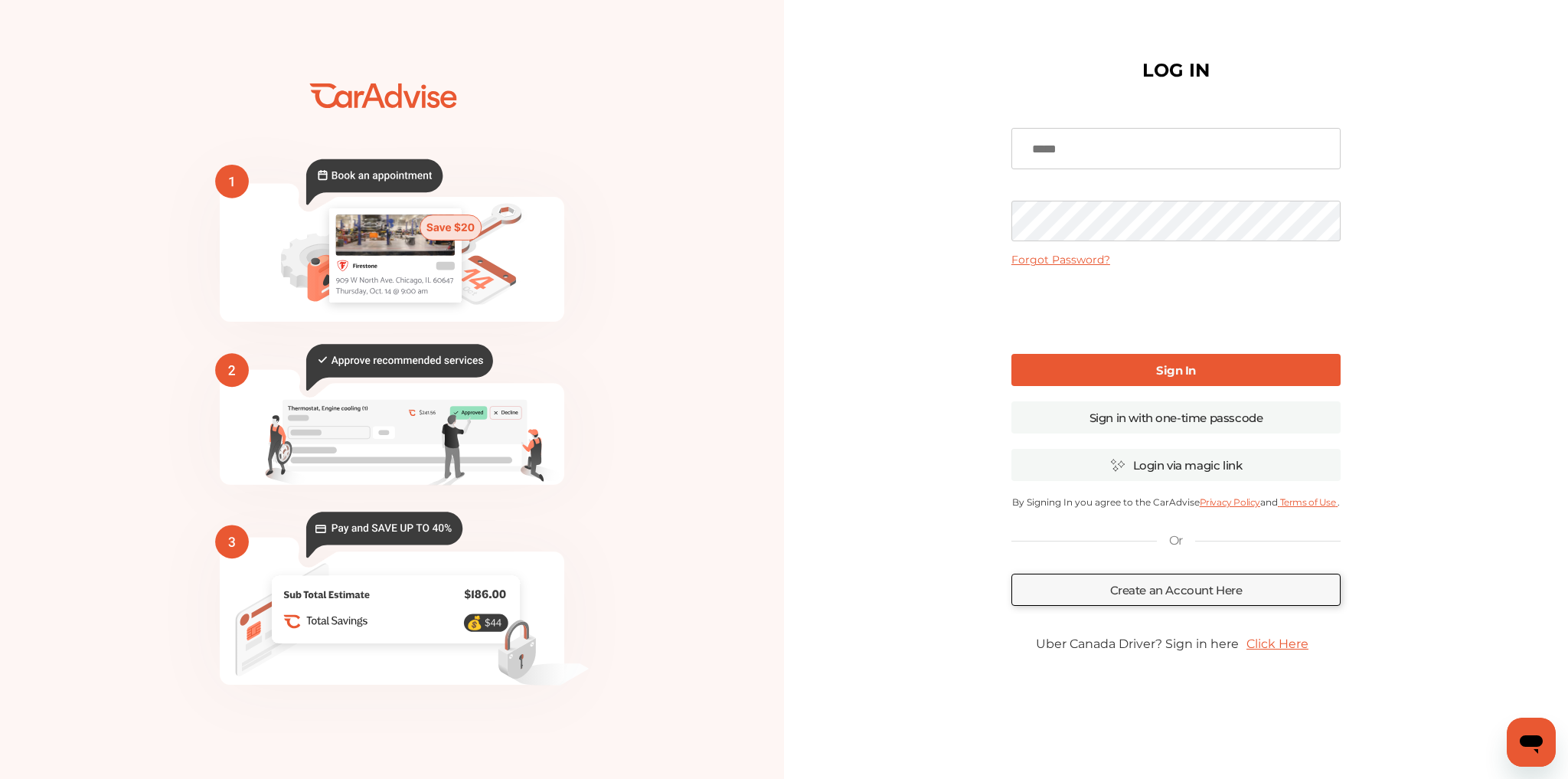
click at [1489, 139] on div "LOG IN Forgot Password? Sign In Sign in with one-time passcode Login via magic …" at bounding box center [1175, 390] width 784 height 746
